Goal: Transaction & Acquisition: Purchase product/service

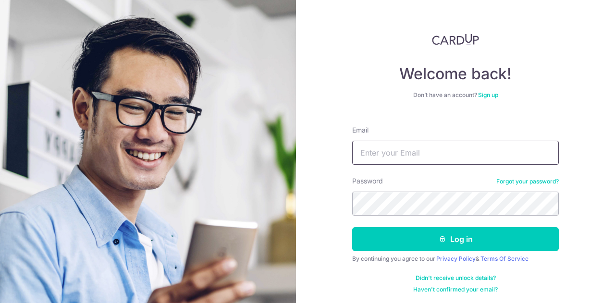
click at [307, 154] on input "Email" at bounding box center [455, 153] width 206 height 24
type input "[EMAIL_ADDRESS][DOMAIN_NAME]"
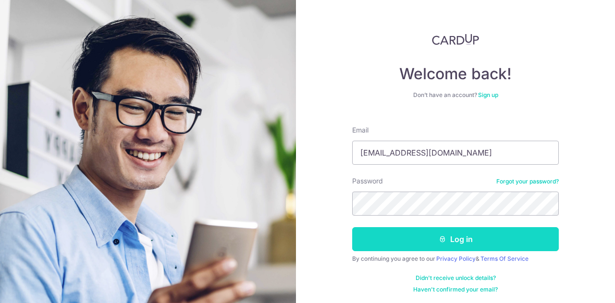
click at [307, 229] on button "Log in" at bounding box center [455, 239] width 206 height 24
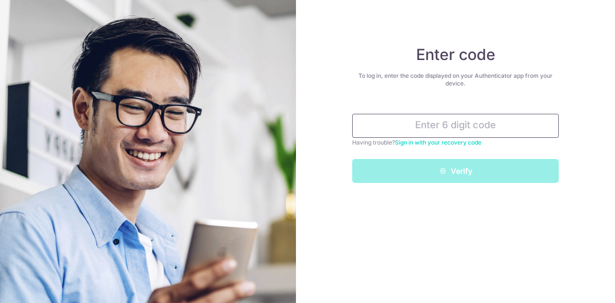
click at [446, 129] on input "text" at bounding box center [455, 126] width 206 height 24
click at [480, 130] on input "text" at bounding box center [455, 126] width 206 height 24
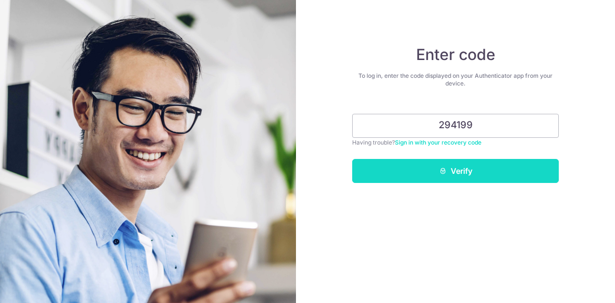
type input "294199"
click at [452, 163] on button "Verify" at bounding box center [455, 171] width 206 height 24
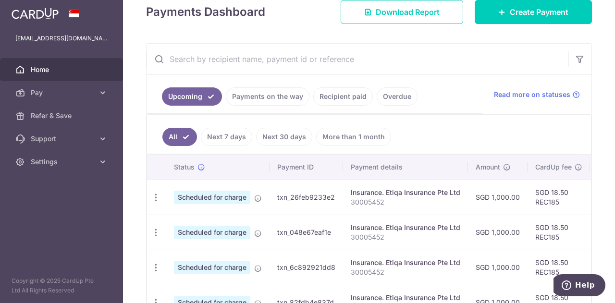
scroll to position [246, 0]
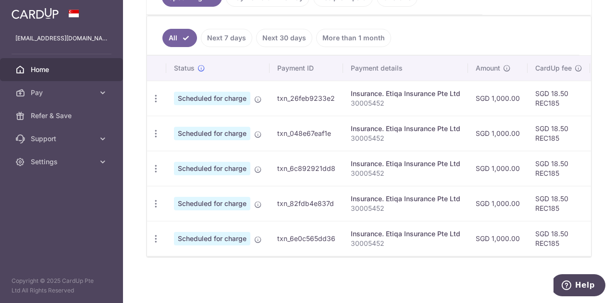
click at [49, 69] on span "Home" at bounding box center [62, 70] width 63 height 10
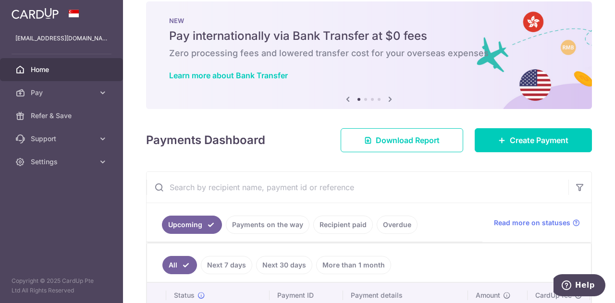
scroll to position [210, 0]
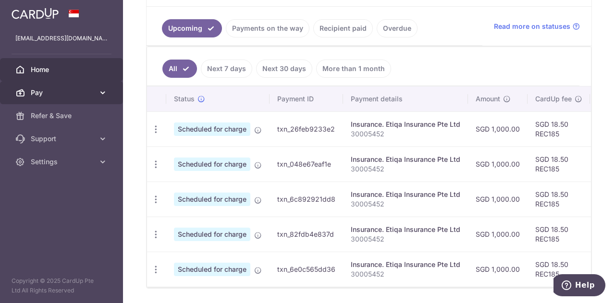
click at [72, 89] on span "Pay" at bounding box center [62, 93] width 63 height 10
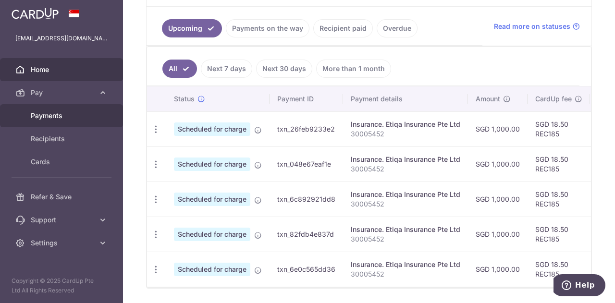
click at [32, 113] on span "Payments" at bounding box center [62, 116] width 63 height 10
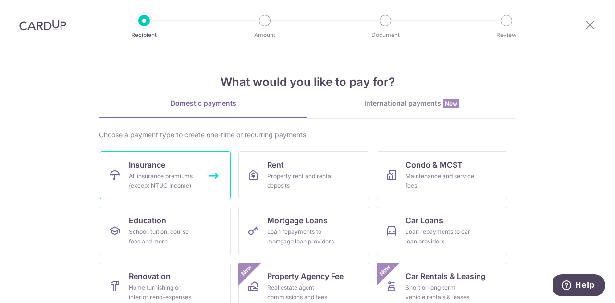
click at [183, 176] on div "All insurance premiums (except NTUC Income)" at bounding box center [163, 180] width 69 height 19
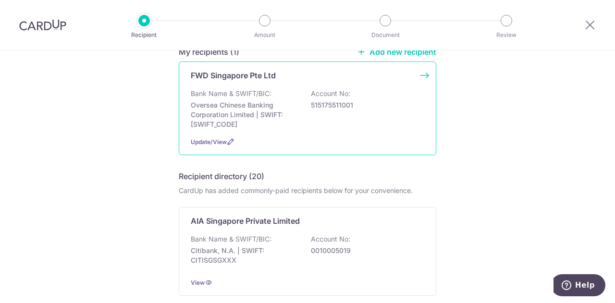
scroll to position [92, 0]
click at [273, 112] on p "Oversea Chinese Banking Corporation Limited | SWIFT: [SWIFT_CODE]" at bounding box center [245, 114] width 108 height 29
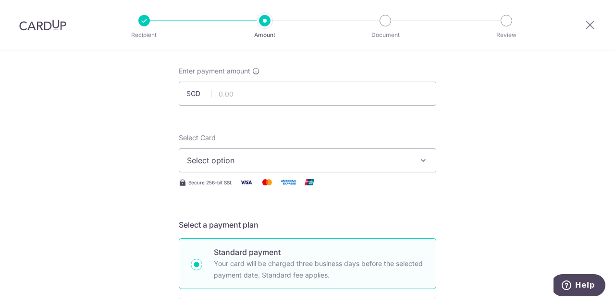
scroll to position [48, 0]
click at [243, 97] on input "text" at bounding box center [307, 93] width 257 height 24
click at [247, 153] on button "Select option" at bounding box center [307, 159] width 257 height 24
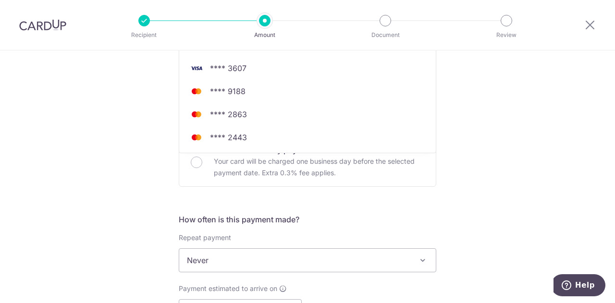
scroll to position [224, 0]
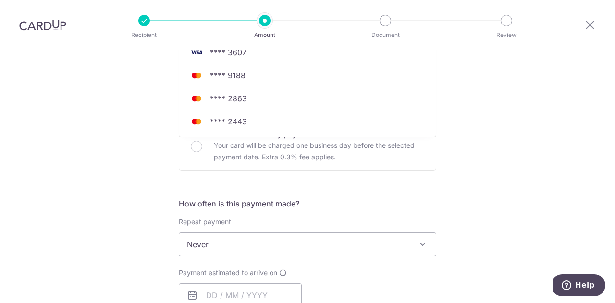
click at [504, 193] on div at bounding box center [307, 151] width 615 height 303
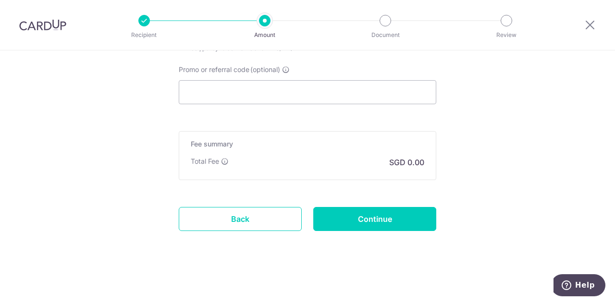
scroll to position [0, 0]
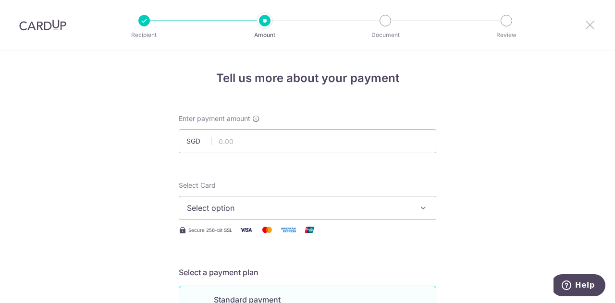
click at [587, 28] on icon at bounding box center [590, 25] width 12 height 12
